Goal: Task Accomplishment & Management: Use online tool/utility

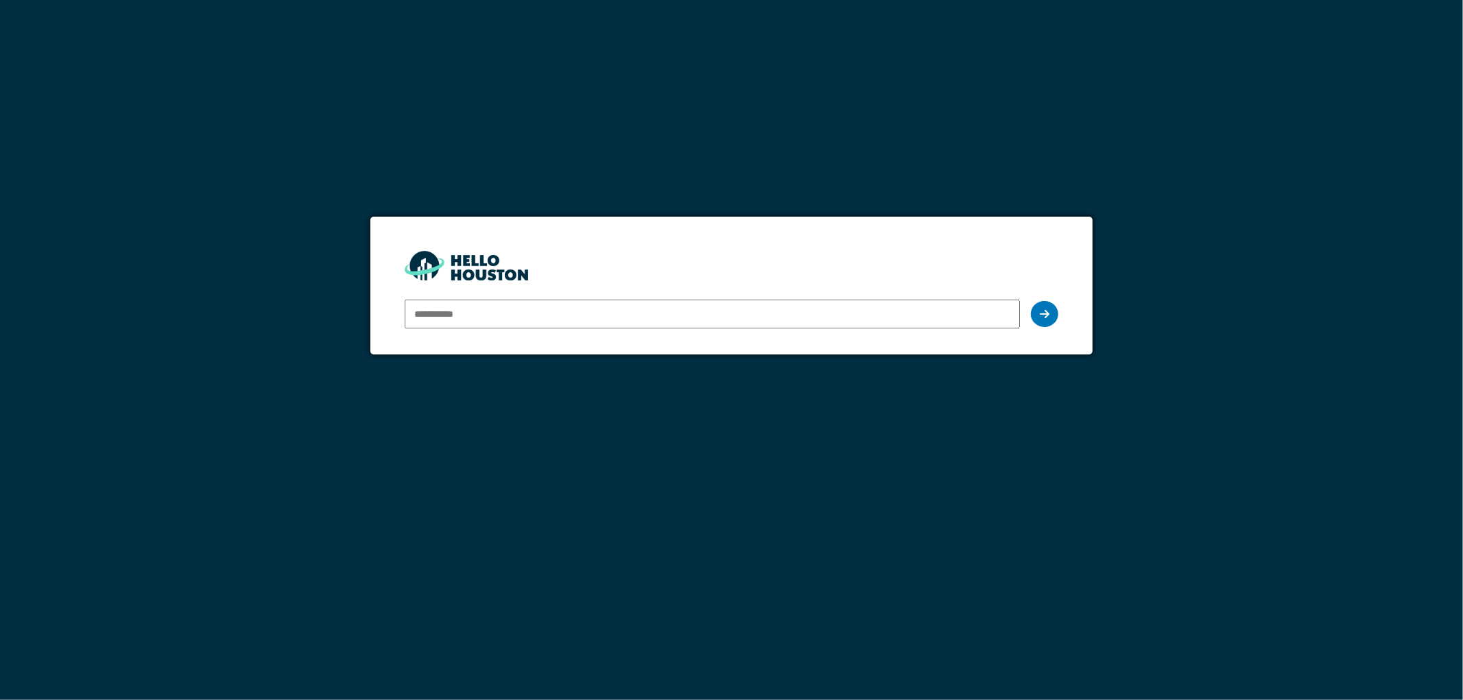
type input "**********"
click at [1050, 316] on icon at bounding box center [1045, 314] width 10 height 11
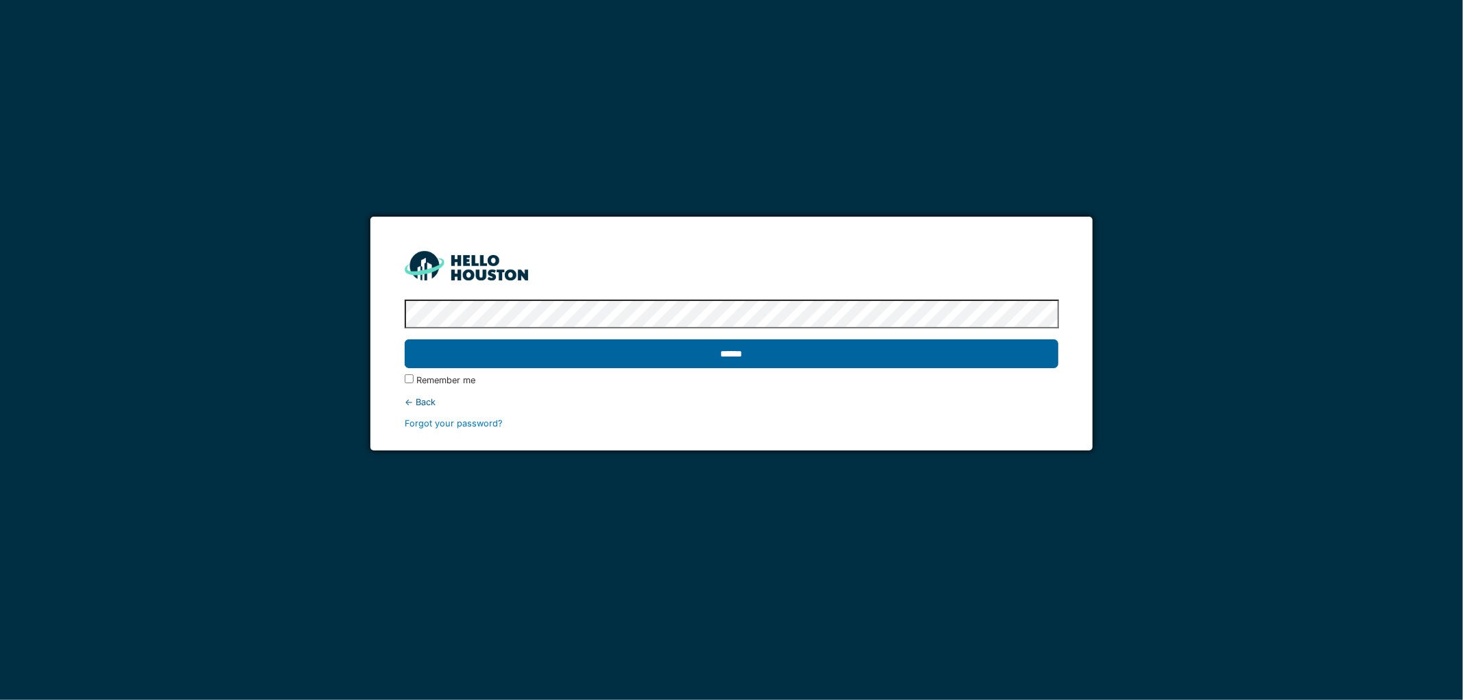
click at [405, 340] on input "******" at bounding box center [732, 354] width 654 height 29
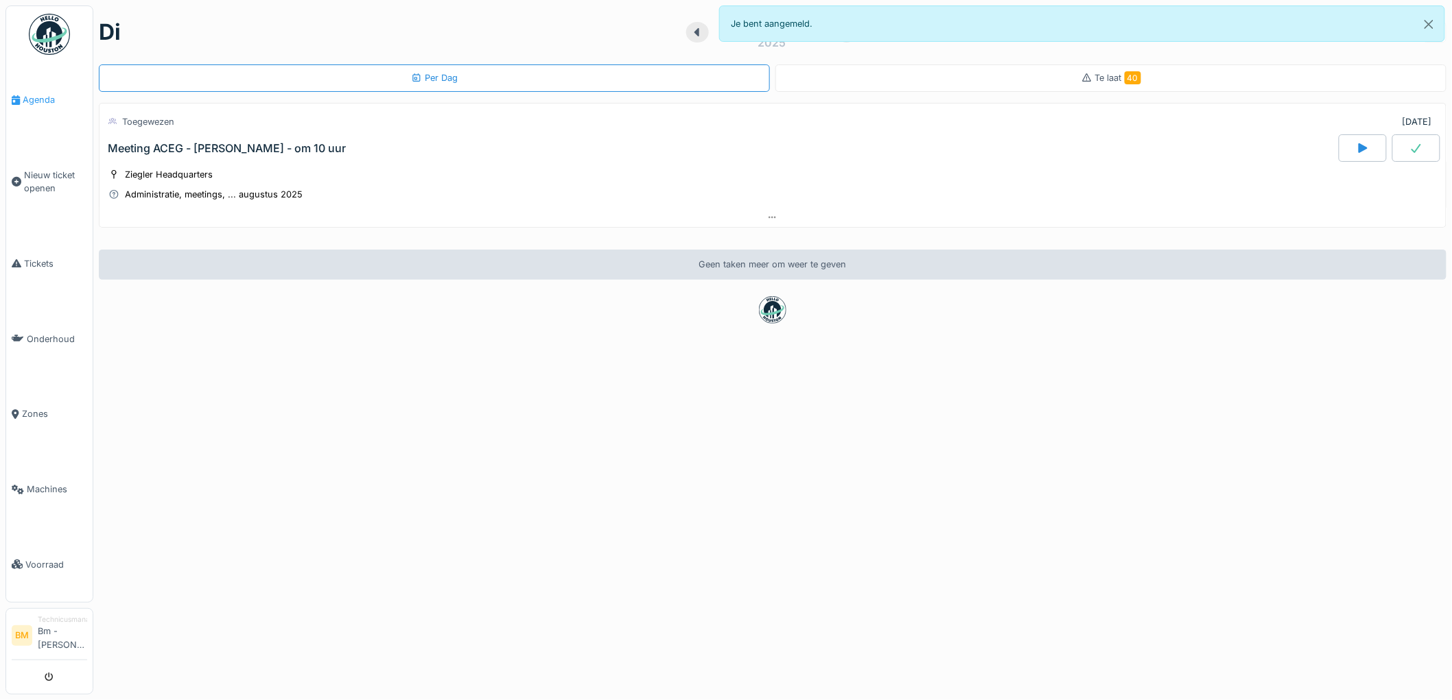
click at [50, 100] on span "Agenda" at bounding box center [55, 99] width 64 height 13
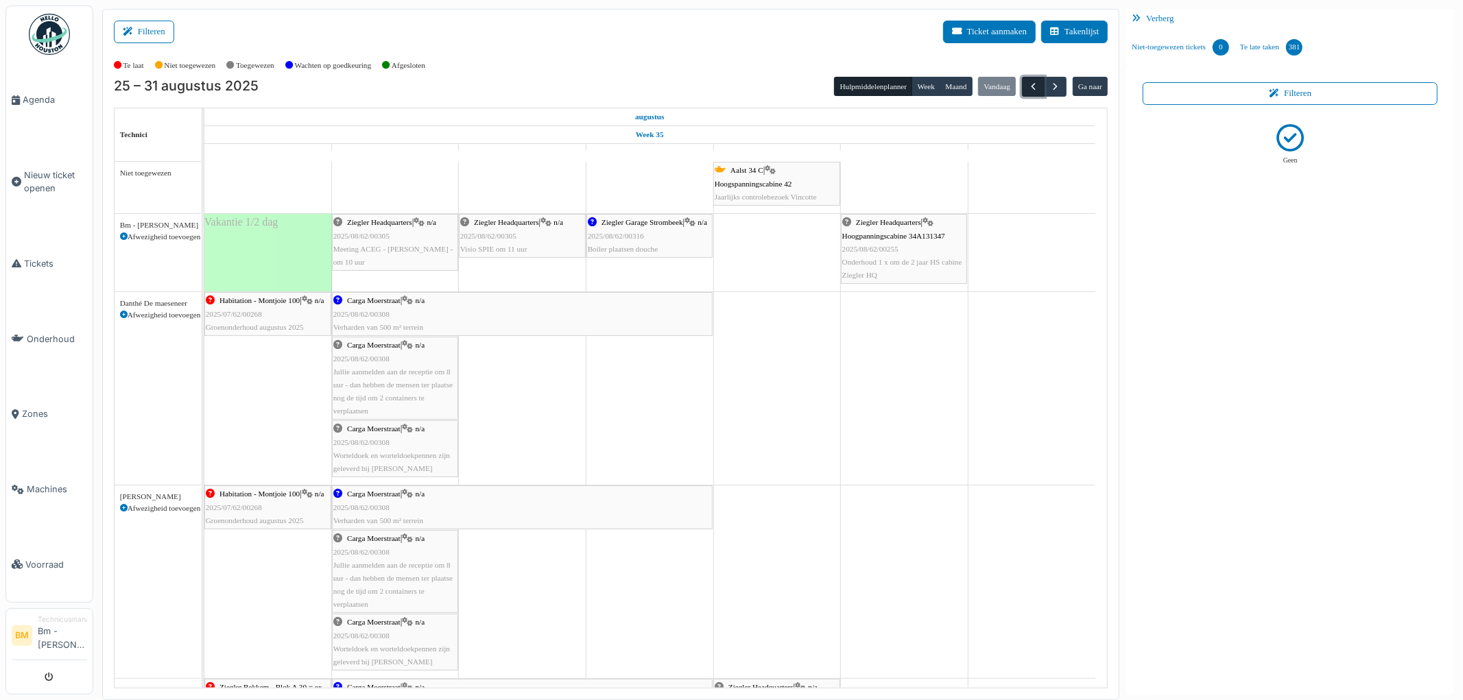
click at [1036, 84] on span "button" at bounding box center [1034, 87] width 12 height 12
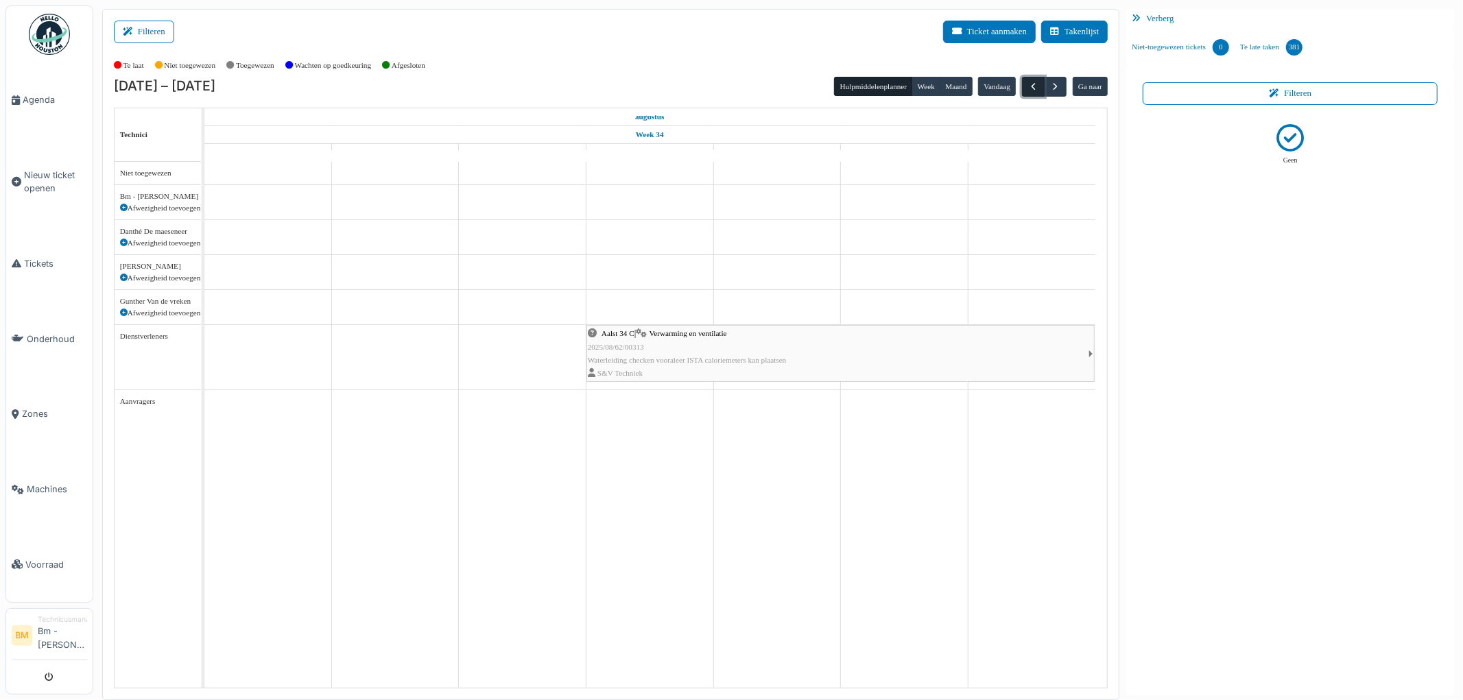
click at [1036, 84] on span "button" at bounding box center [1034, 87] width 12 height 12
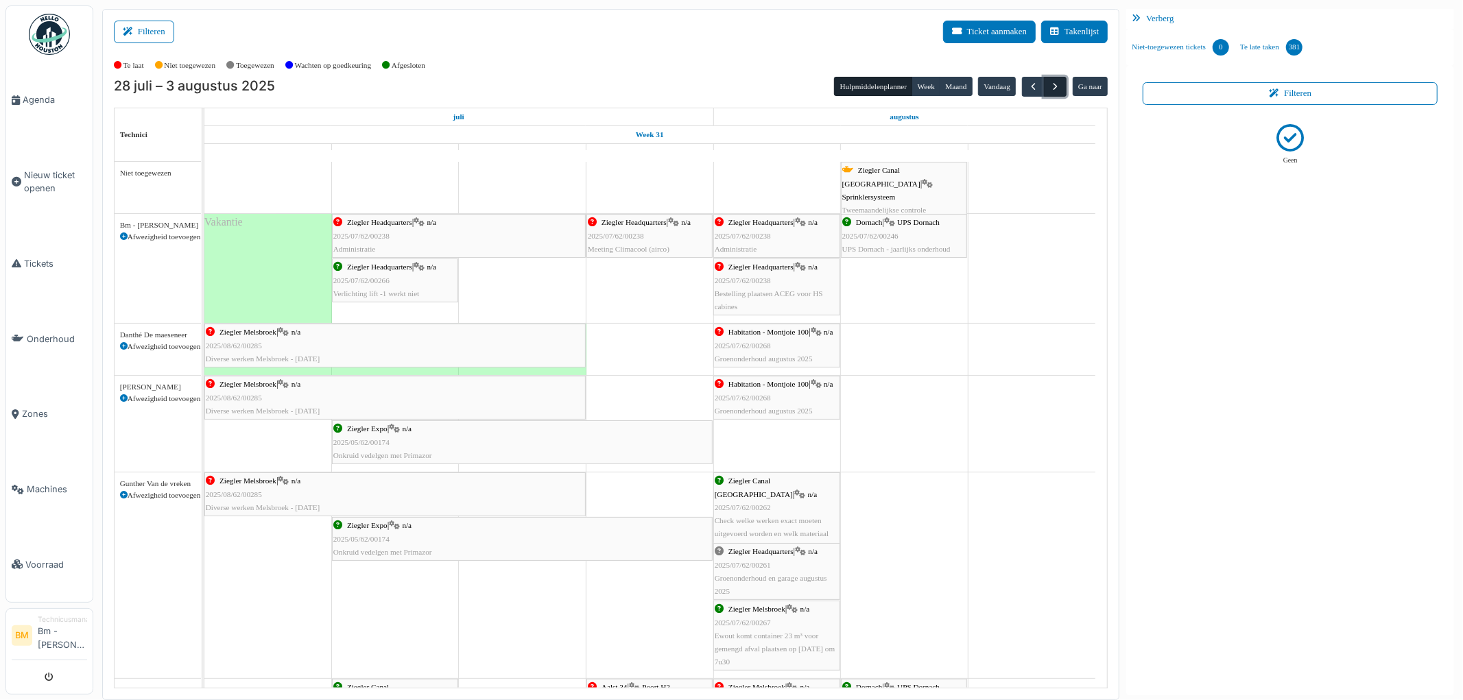
click at [1062, 90] on button "button" at bounding box center [1055, 87] width 23 height 20
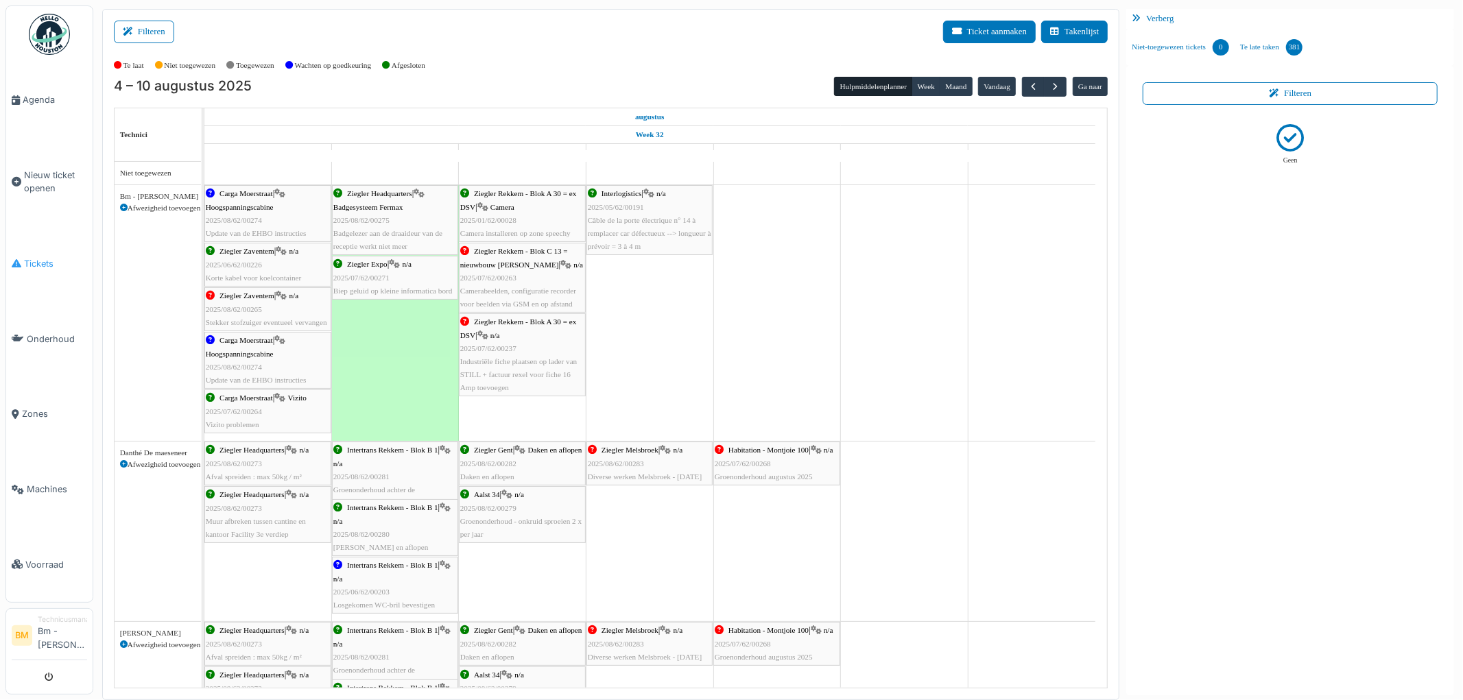
click at [45, 257] on span "Tickets" at bounding box center [55, 263] width 63 height 13
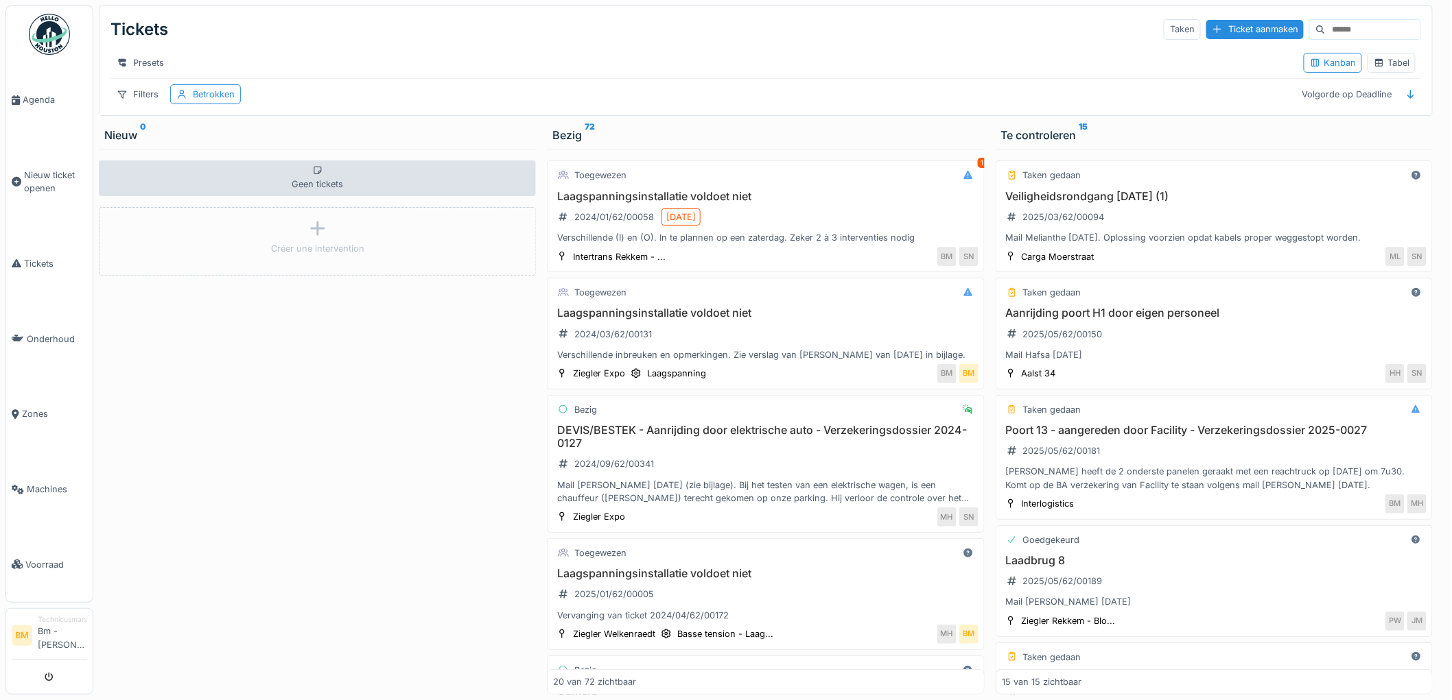
click at [1325, 31] on input at bounding box center [1372, 29] width 95 height 19
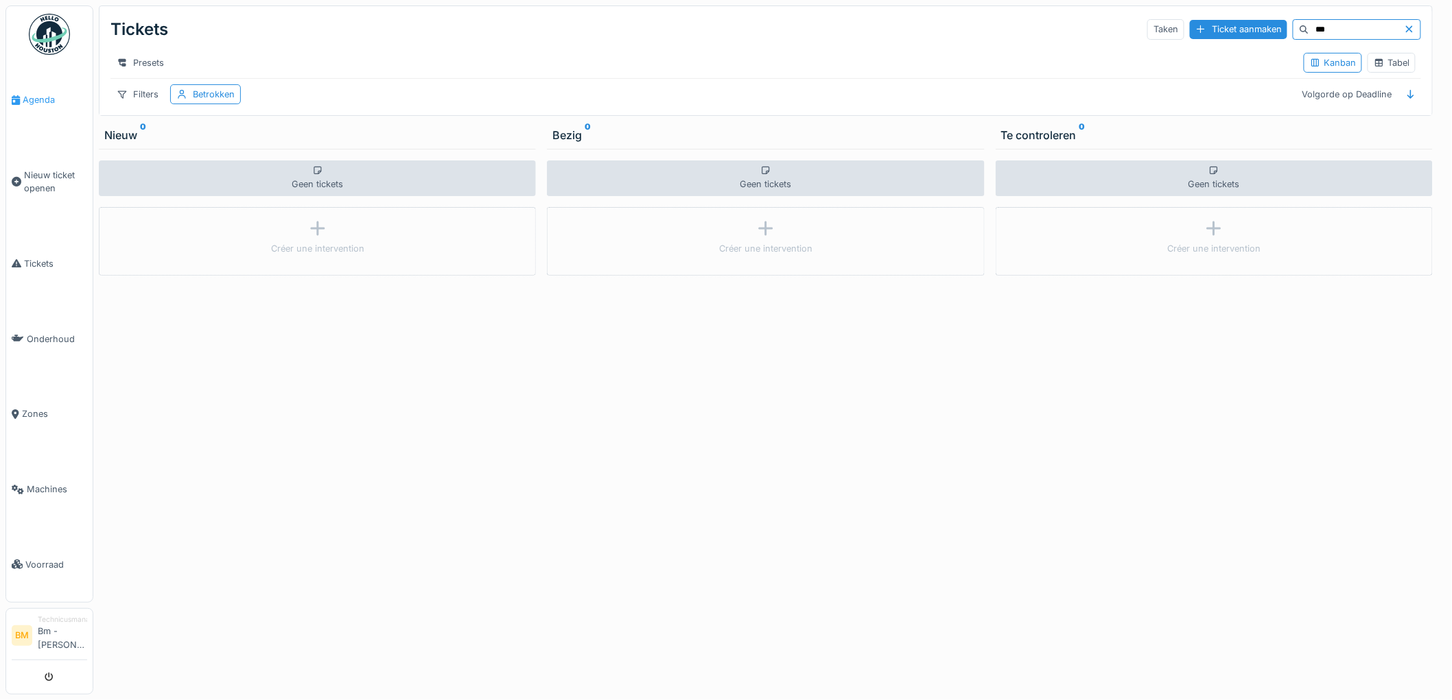
type input "***"
click at [51, 102] on span "Agenda" at bounding box center [55, 99] width 64 height 13
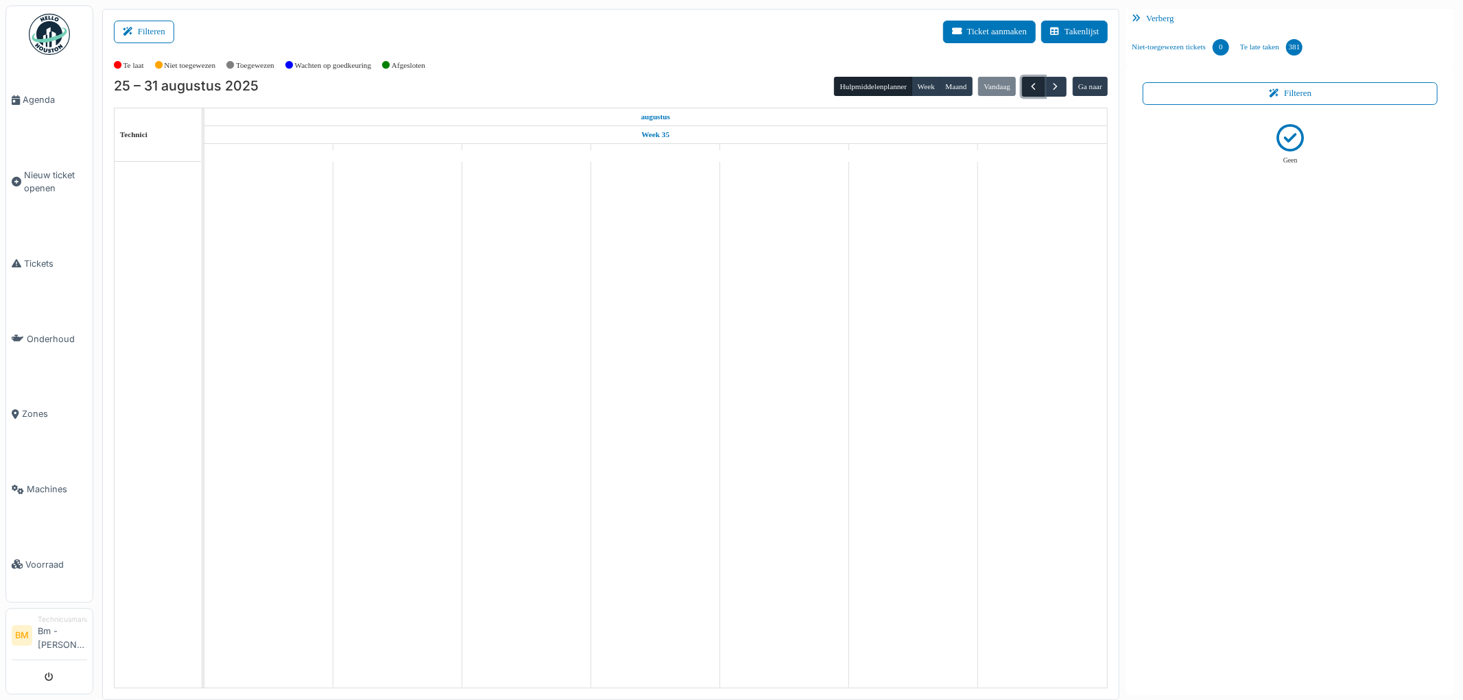
click at [1026, 81] on button "button" at bounding box center [1033, 87] width 23 height 20
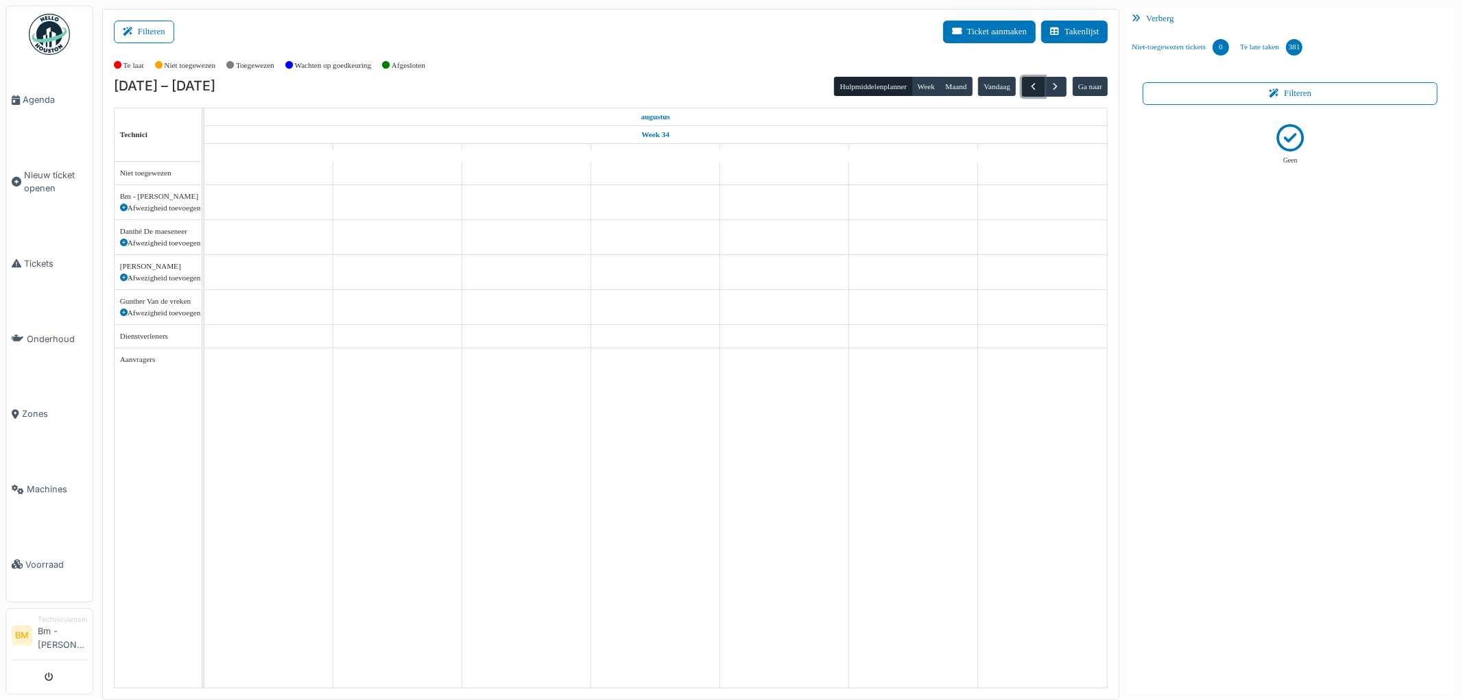
click at [1026, 81] on button "button" at bounding box center [1033, 87] width 23 height 20
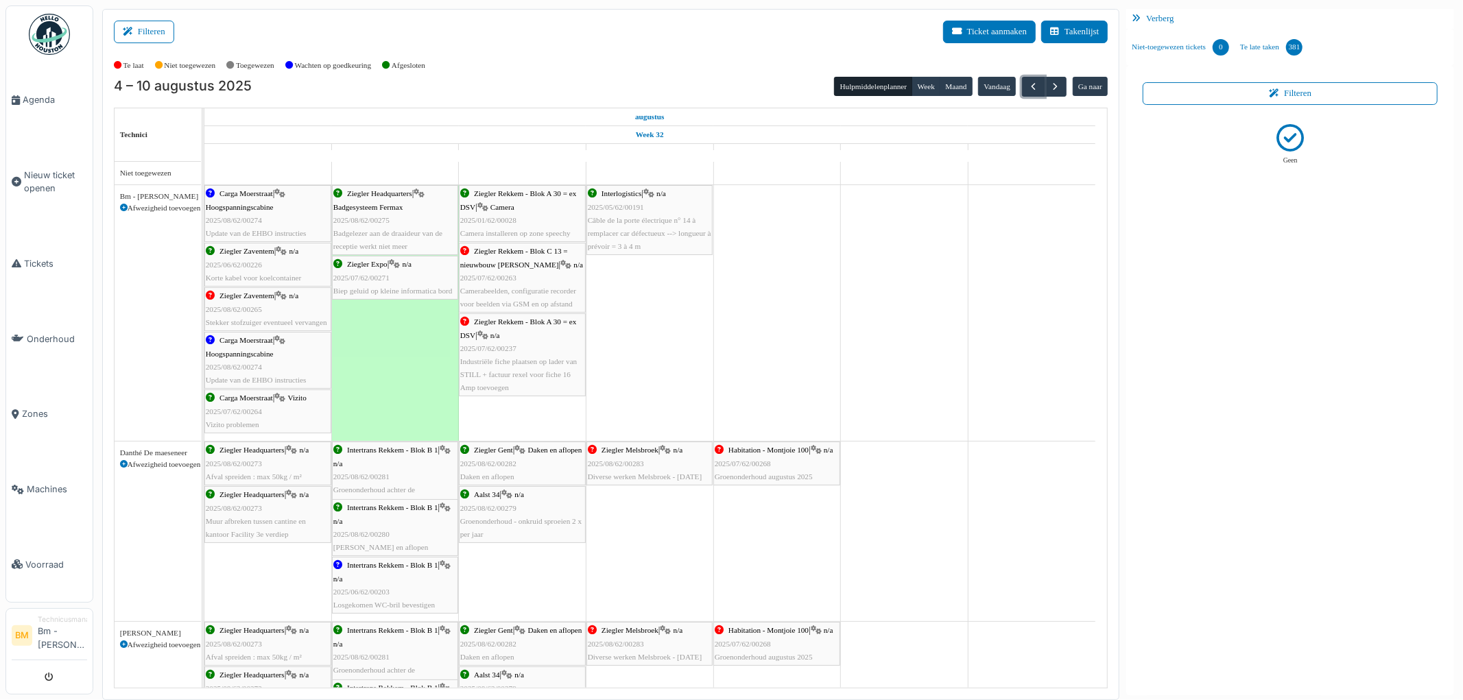
click at [630, 193] on span "Interlogistics" at bounding box center [622, 193] width 40 height 8
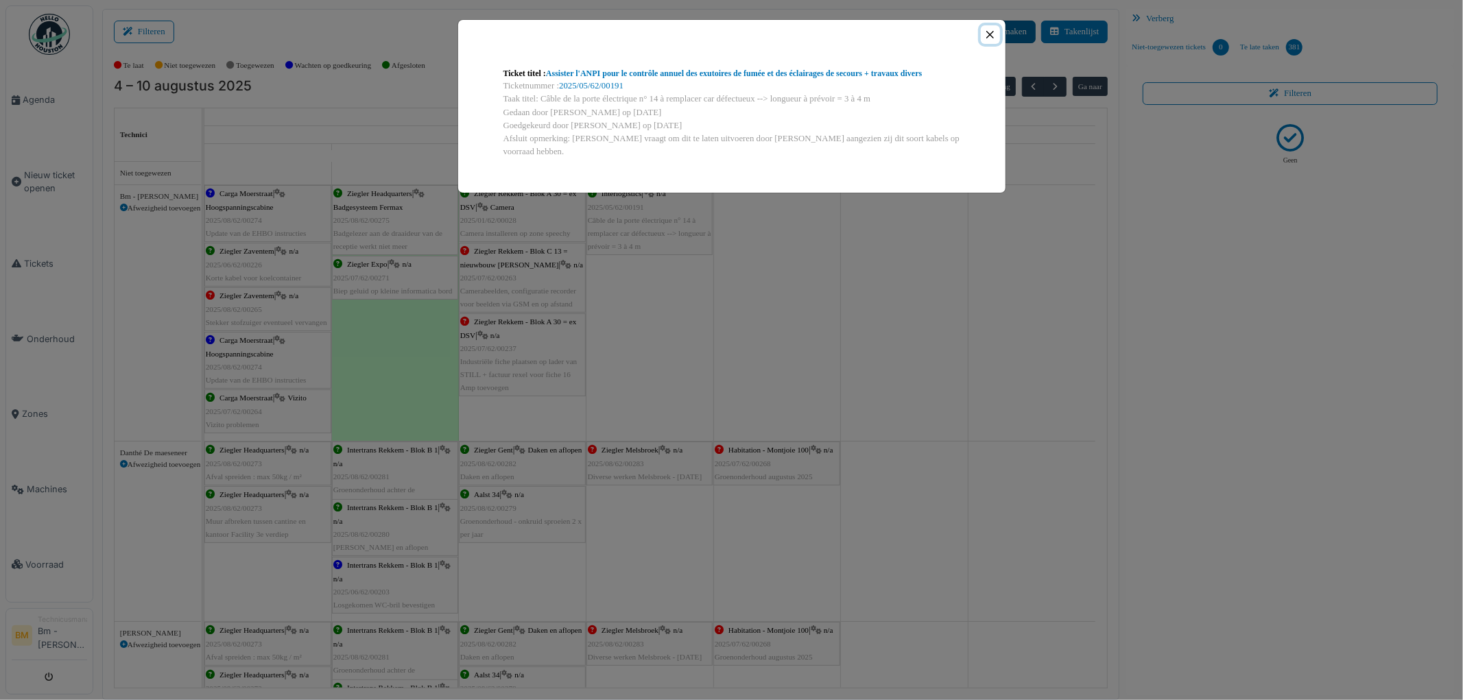
click at [989, 37] on button "Close" at bounding box center [990, 34] width 19 height 19
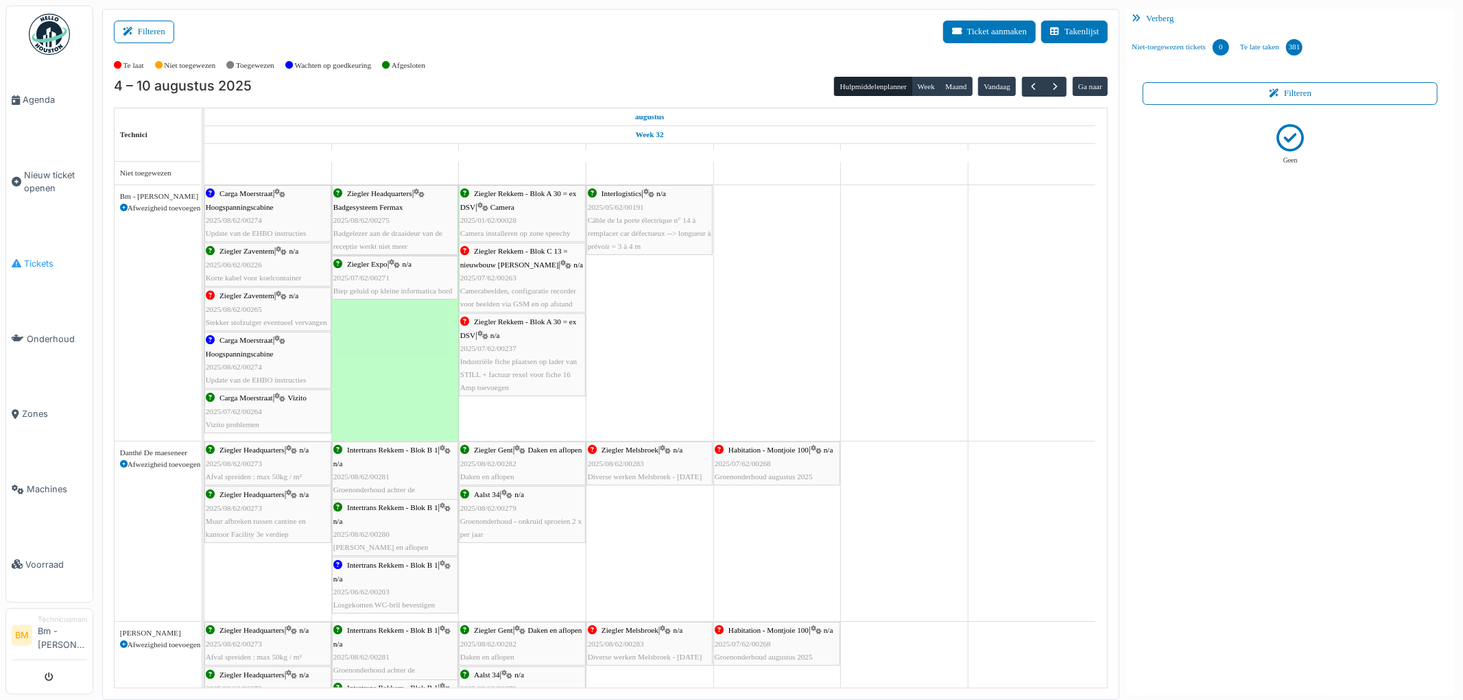
click at [37, 257] on span "Tickets" at bounding box center [55, 263] width 63 height 13
click at [47, 259] on span "Tickets" at bounding box center [55, 263] width 63 height 13
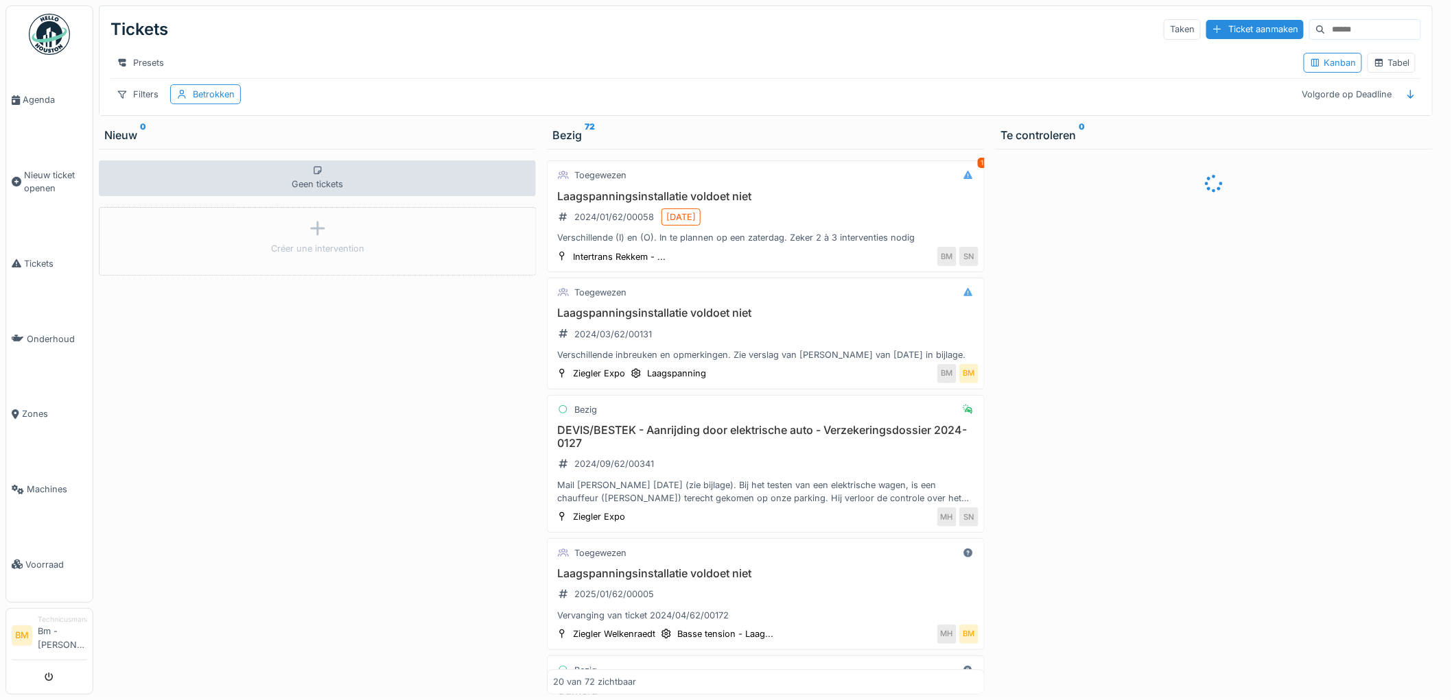
click at [1325, 35] on input at bounding box center [1372, 29] width 95 height 19
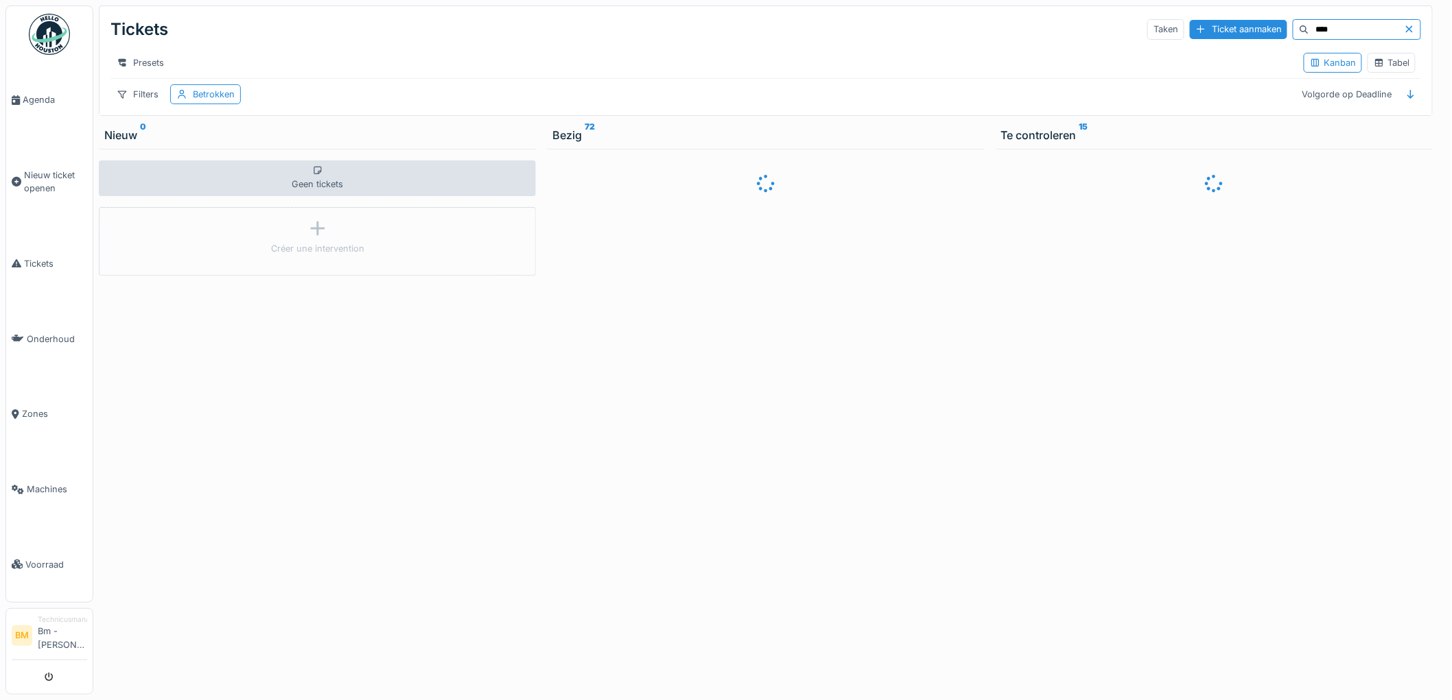
type input "****"
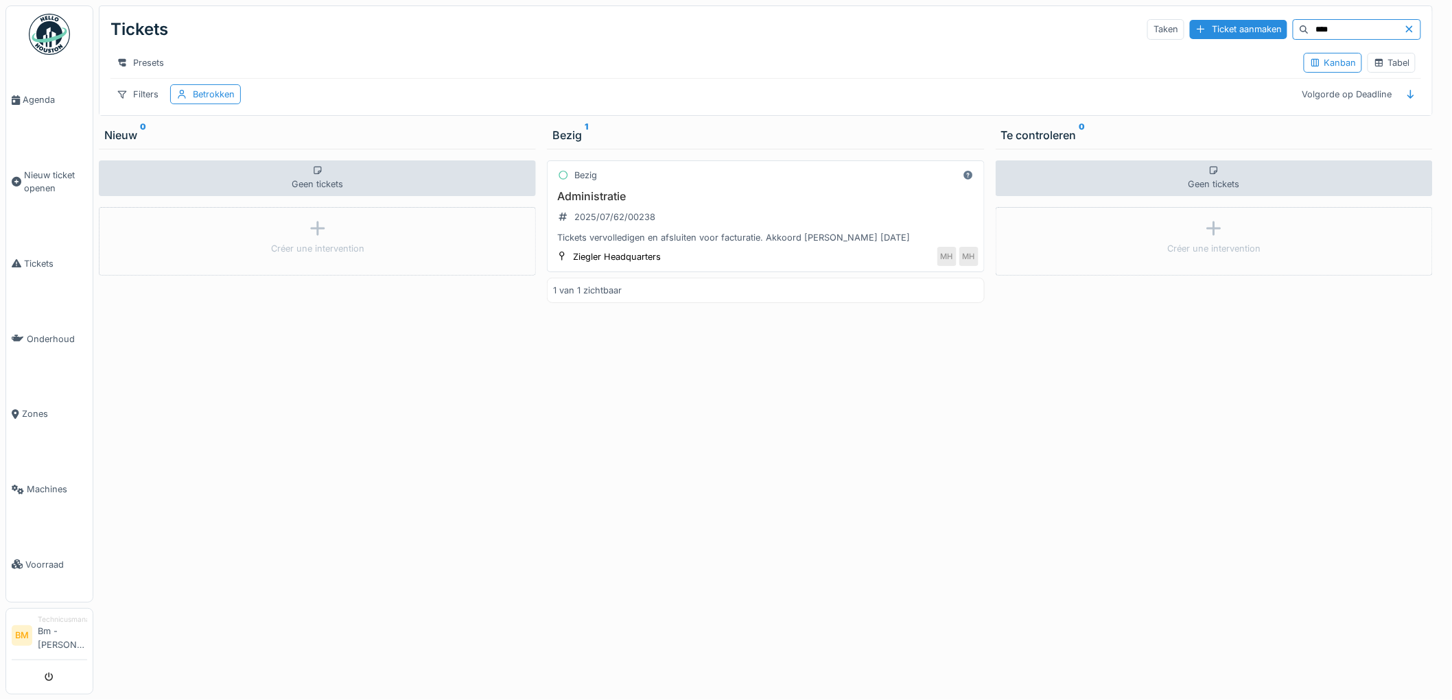
click at [604, 203] on h3 "Administratie" at bounding box center [765, 196] width 425 height 13
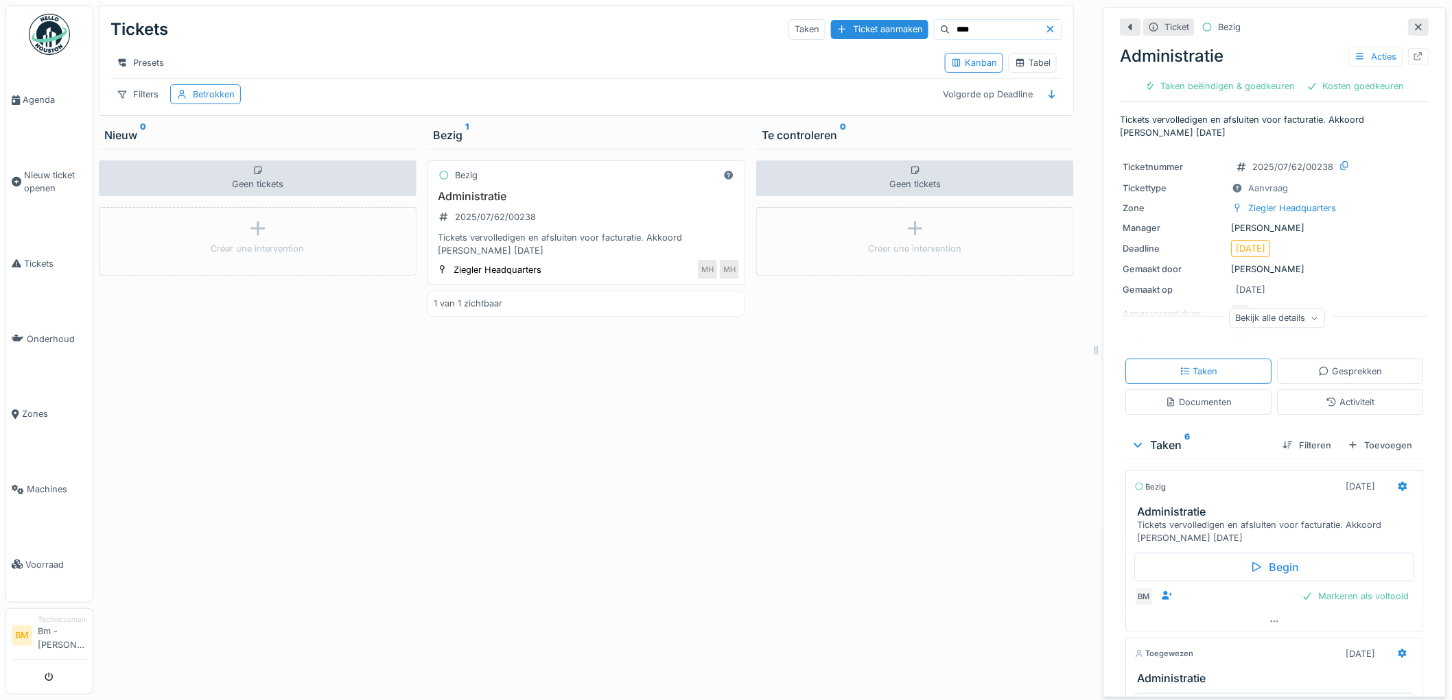
click at [475, 200] on div "Bezig Administratie 2025/07/62/00238 Tickets vervolledigen en afsluiten voor fa…" at bounding box center [586, 223] width 318 height 125
click at [465, 182] on div "Bezig" at bounding box center [466, 175] width 23 height 13
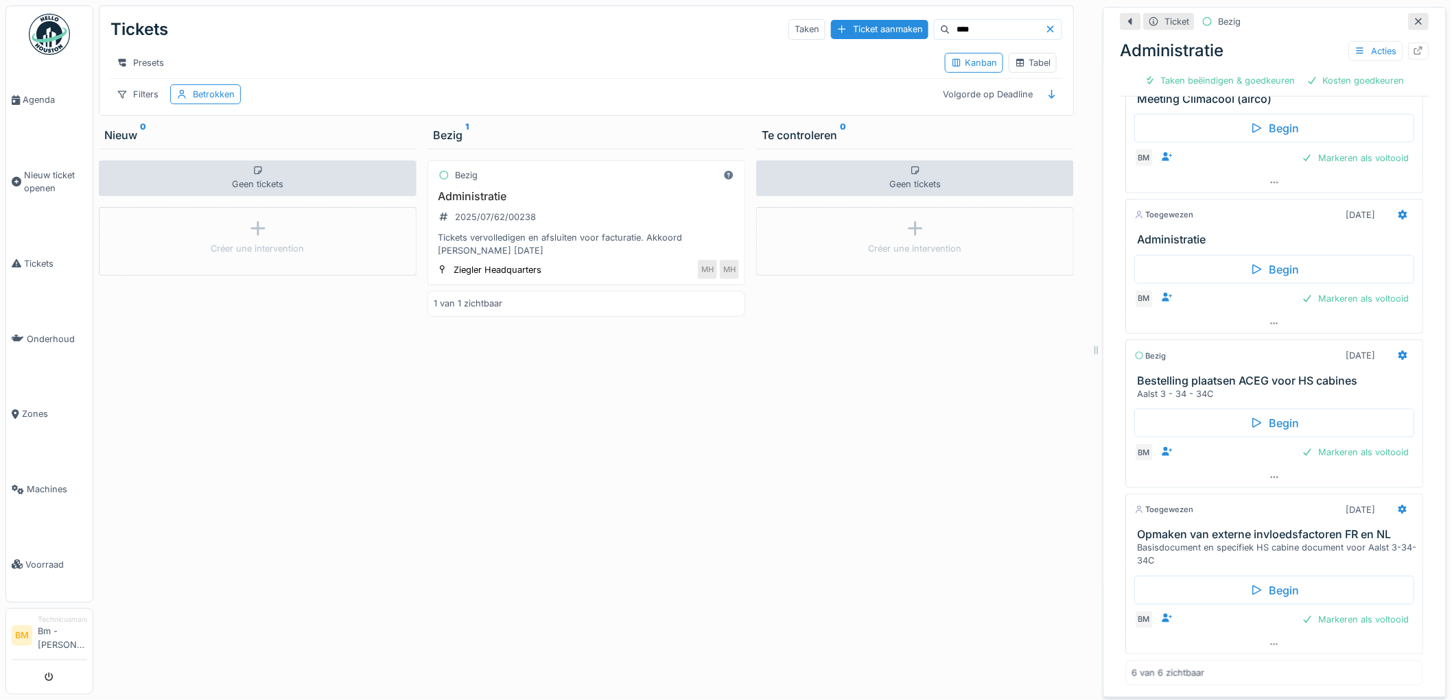
scroll to position [256, 0]
click at [37, 93] on span "Agenda" at bounding box center [55, 99] width 64 height 13
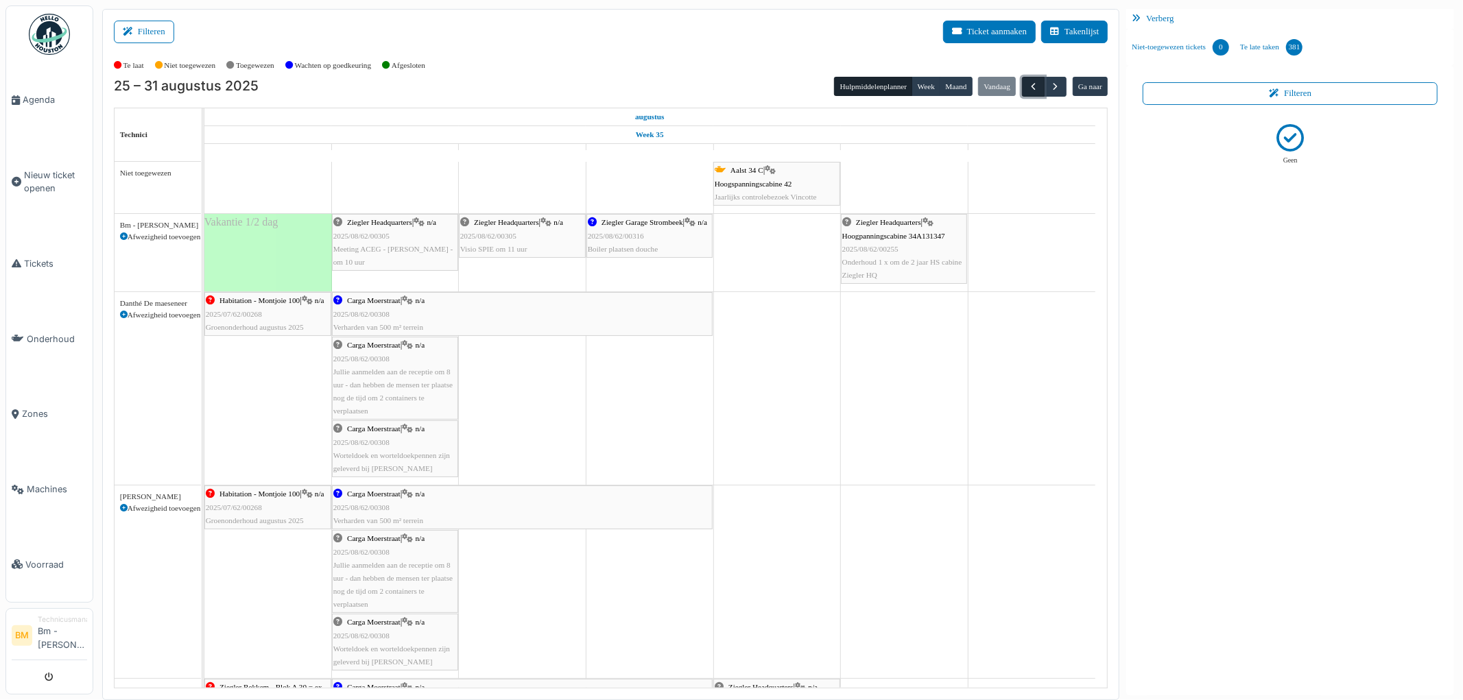
click at [1038, 93] on button "button" at bounding box center [1033, 87] width 23 height 20
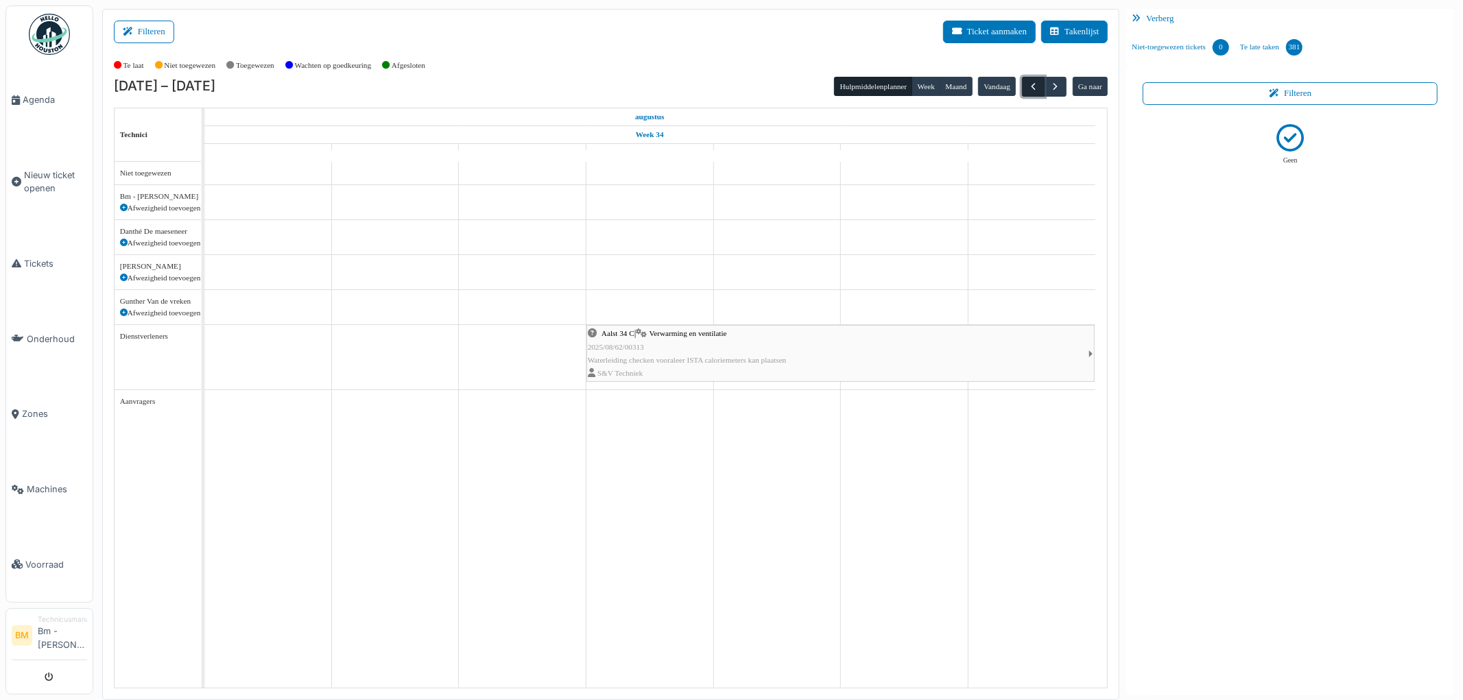
click at [1038, 93] on button "button" at bounding box center [1033, 87] width 23 height 20
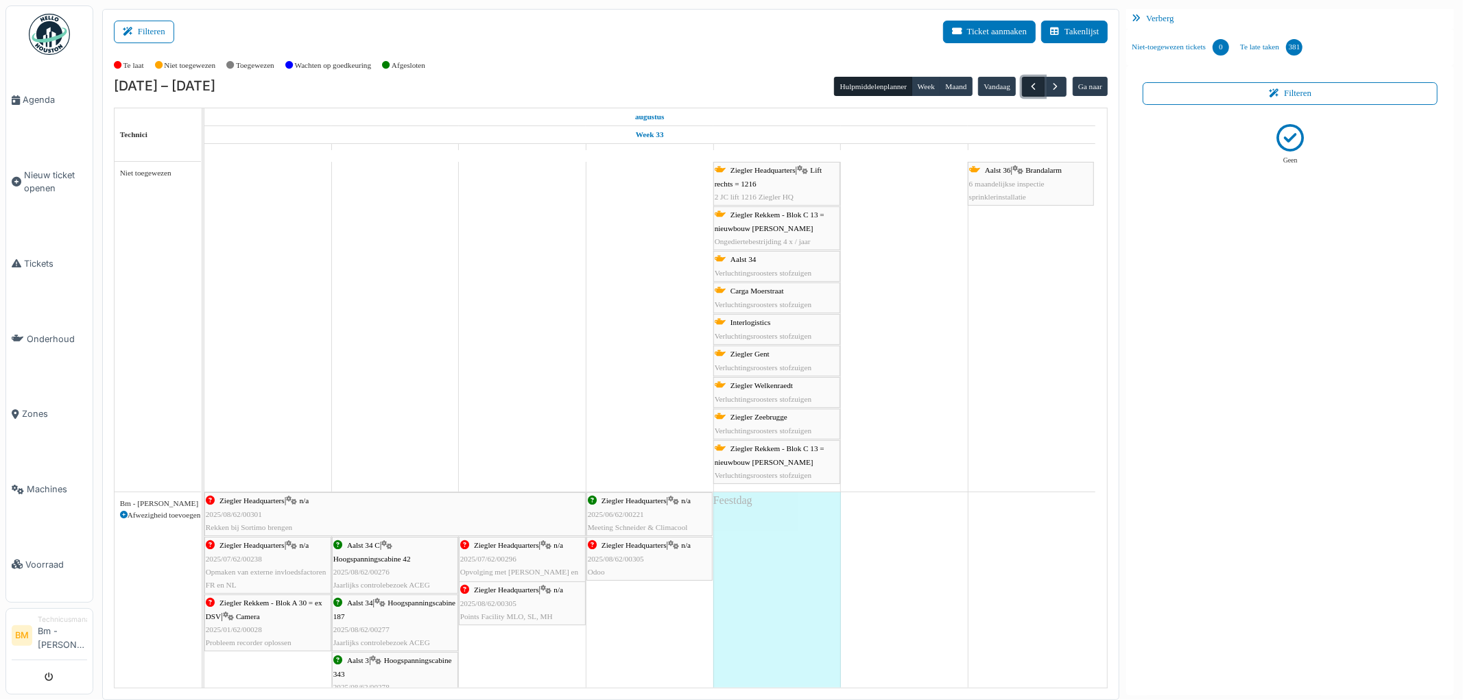
click at [1036, 93] on button "button" at bounding box center [1033, 87] width 23 height 20
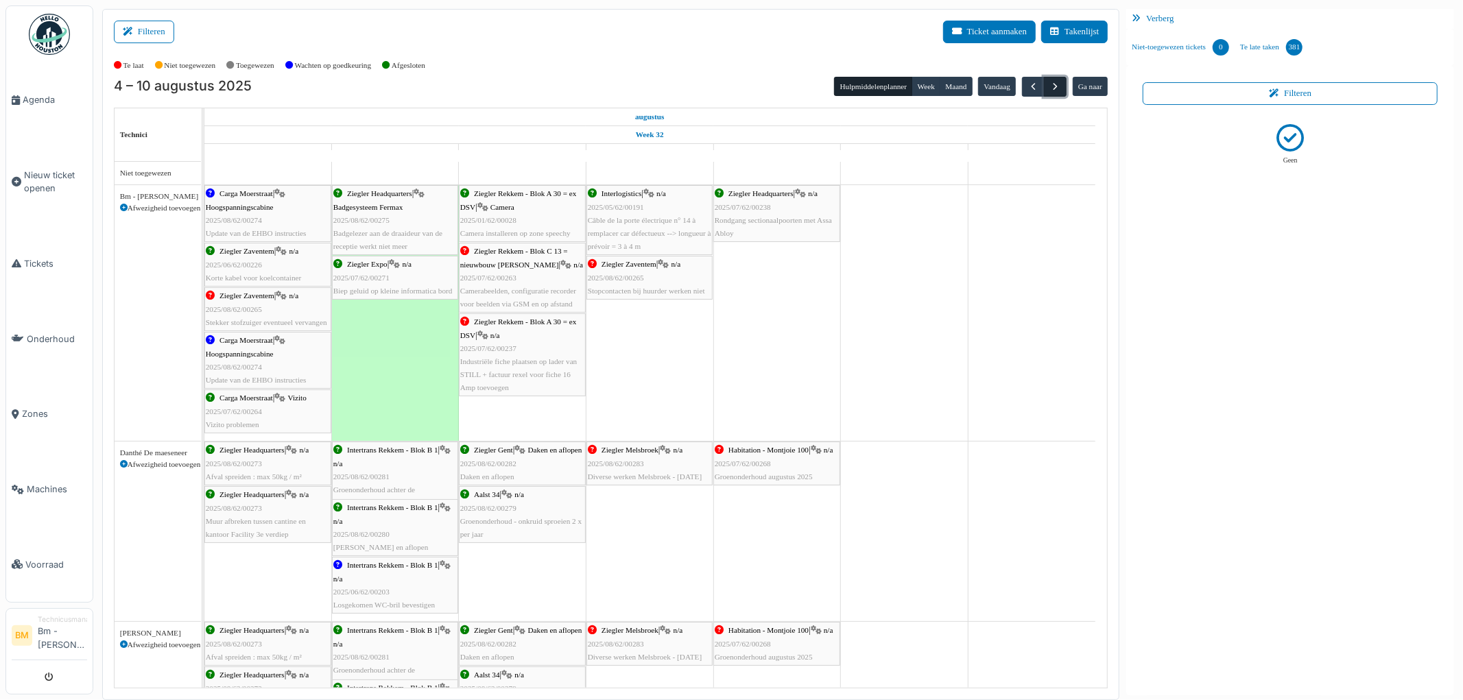
click at [1052, 84] on span "button" at bounding box center [1056, 87] width 12 height 12
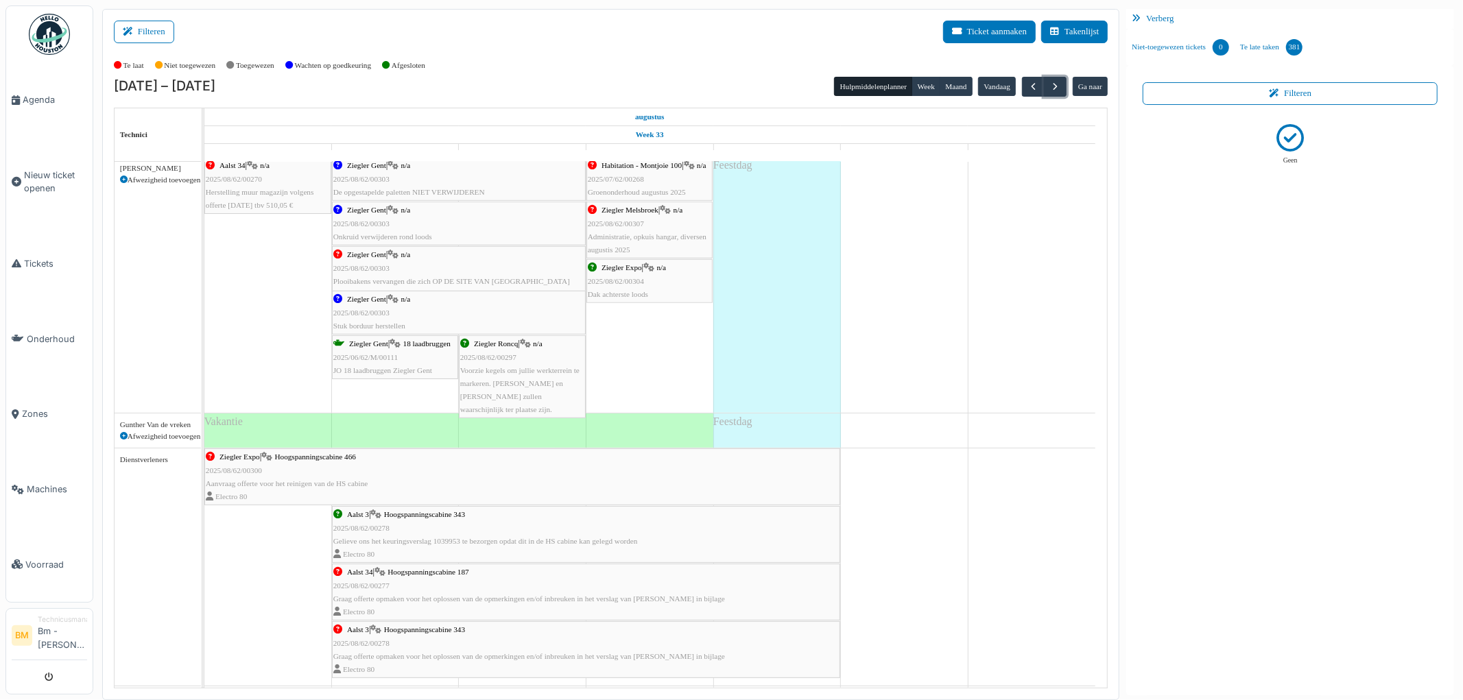
scroll to position [808, 0]
